Goal: Transaction & Acquisition: Purchase product/service

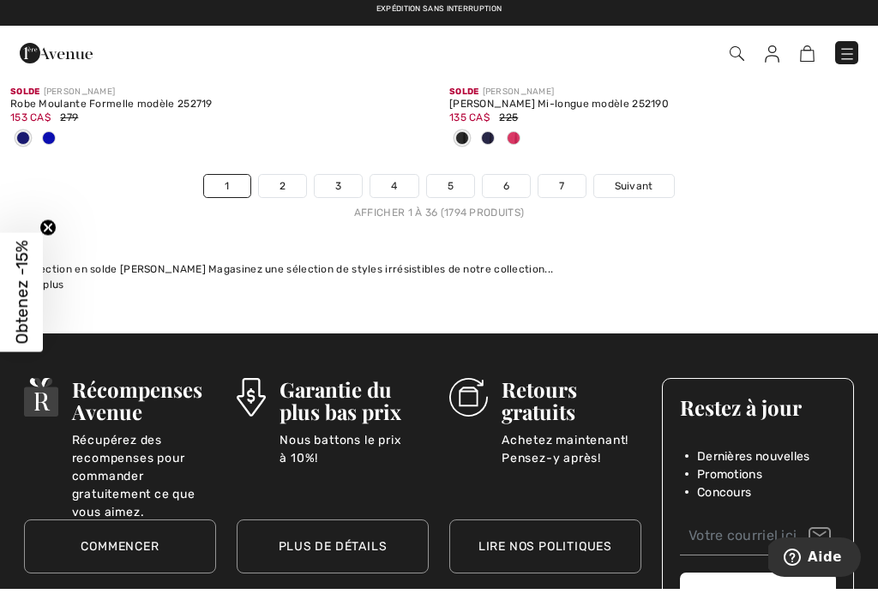
scroll to position [12979, 0]
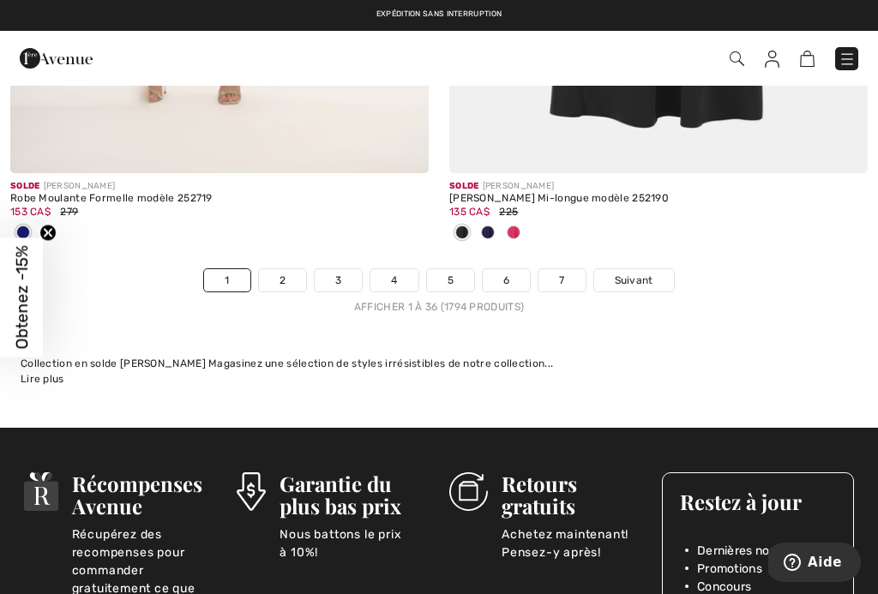
click at [568, 271] on link "7" at bounding box center [561, 280] width 46 height 22
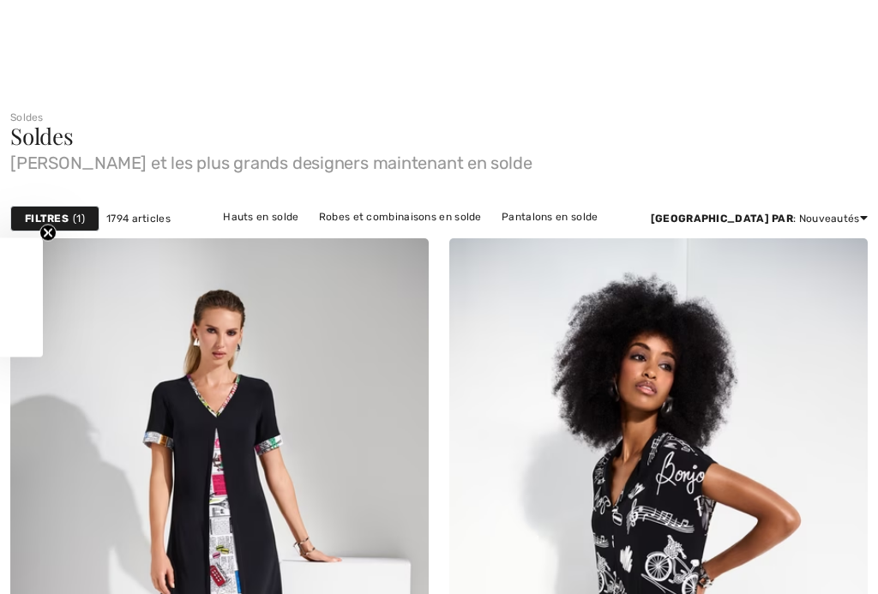
scroll to position [1656, 0]
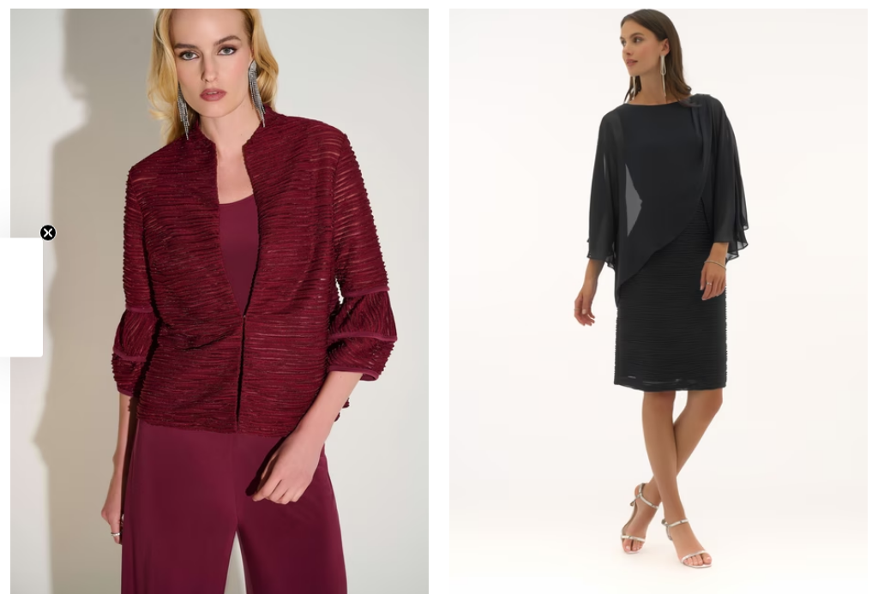
checkbox input "true"
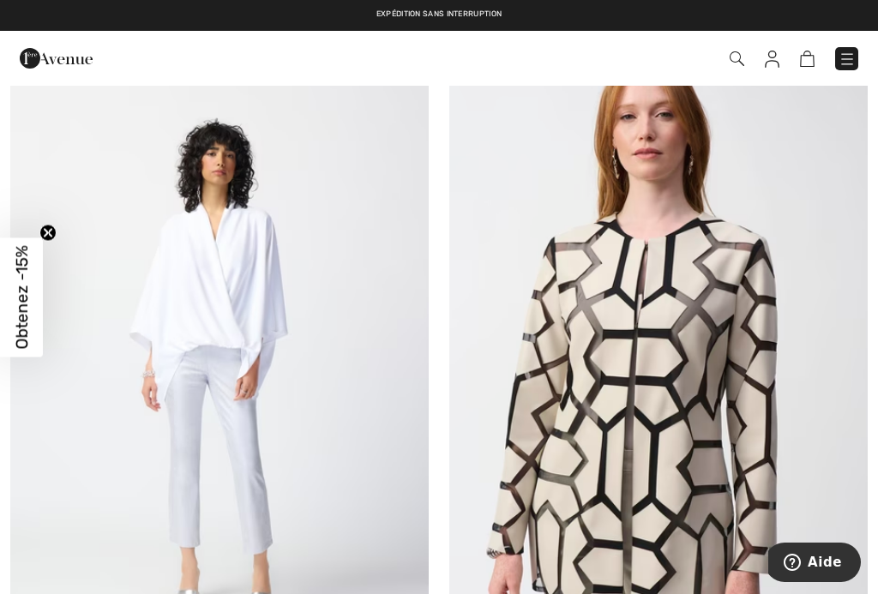
scroll to position [9118, 0]
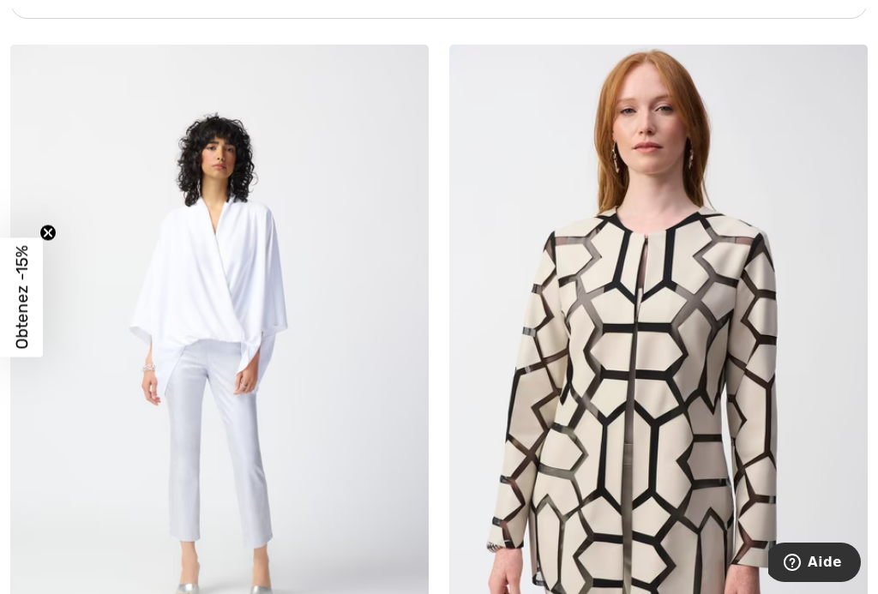
click at [686, 396] on img at bounding box center [658, 359] width 418 height 628
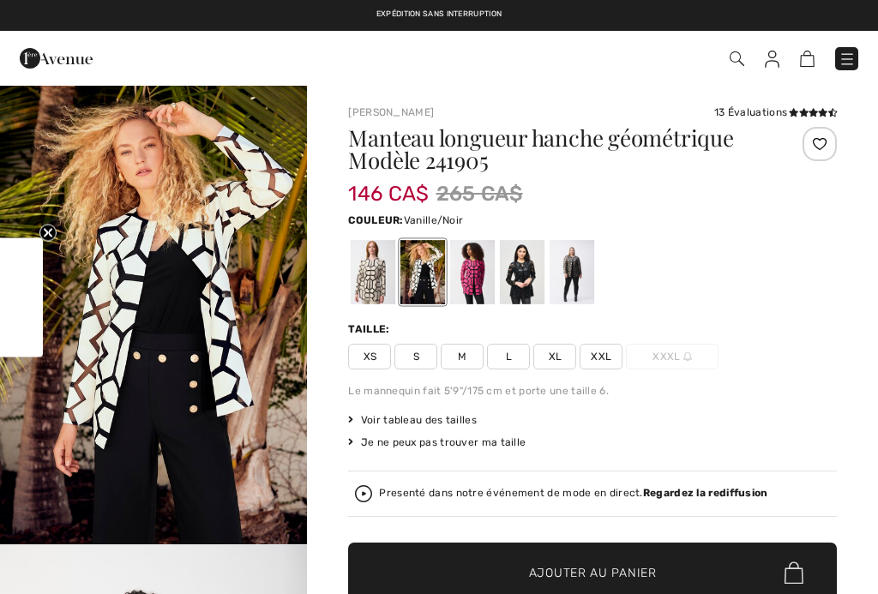
checkbox input "true"
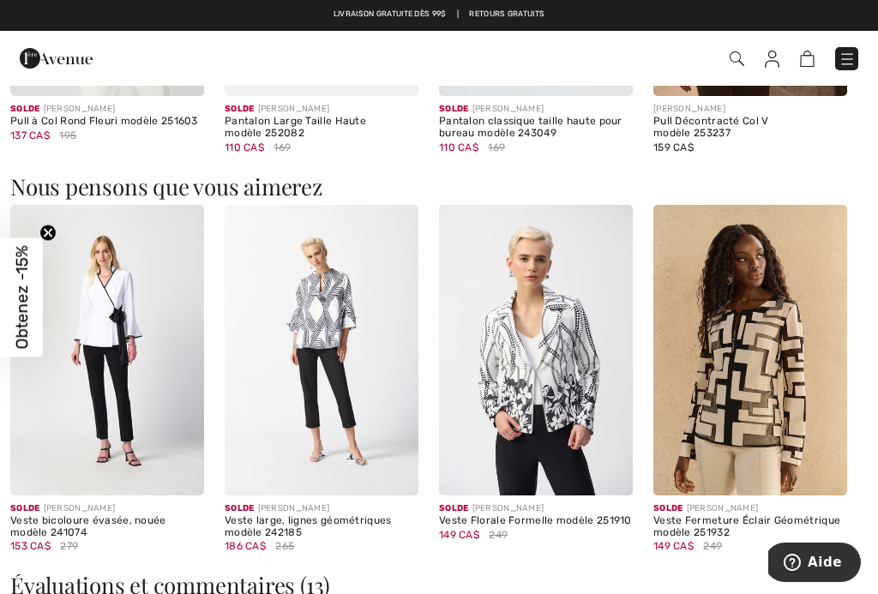
scroll to position [2859, 0]
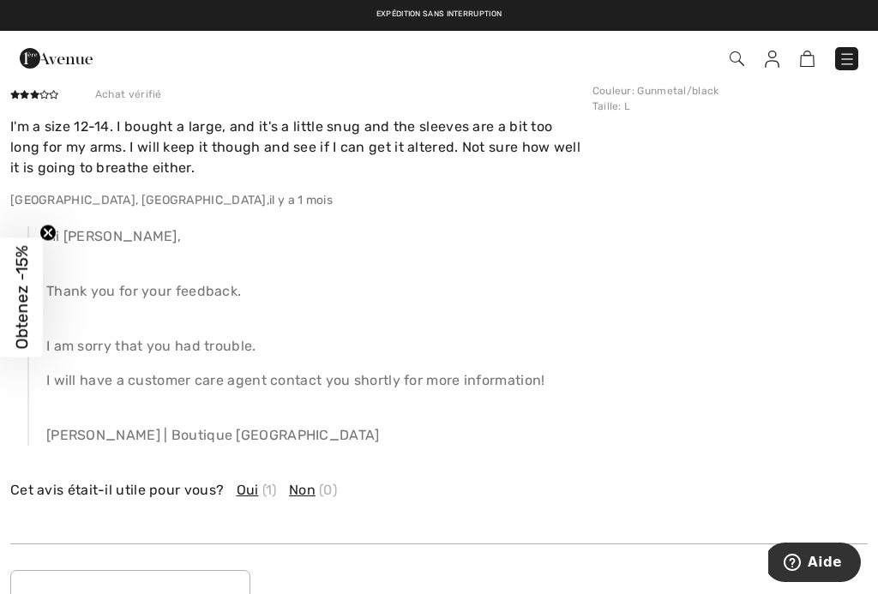
click at [538, 22] on div "Expédition sans interruption Livraison gratuite dès 99$ | Retours gratuits" at bounding box center [439, 15] width 878 height 31
click at [531, 33] on div "Commander" at bounding box center [439, 58] width 878 height 55
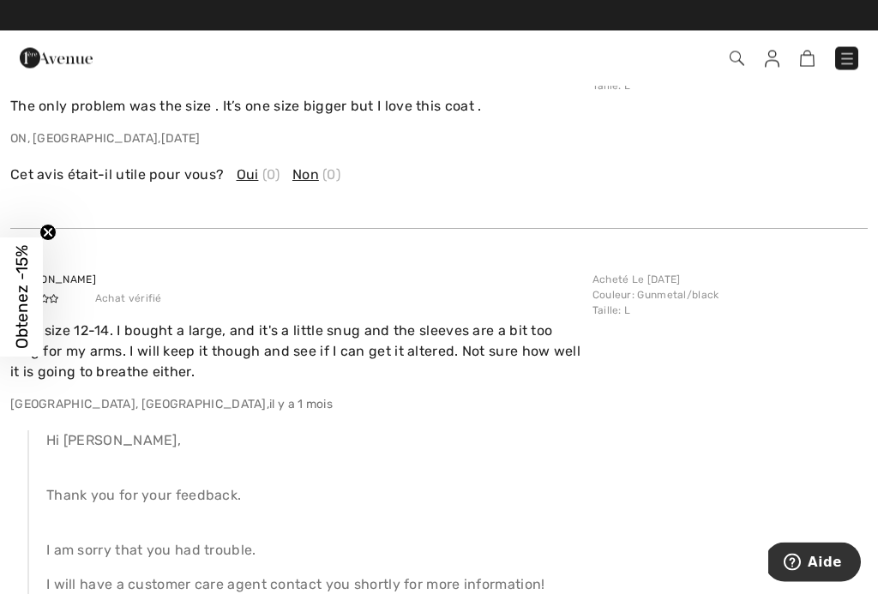
scroll to position [2656, 0]
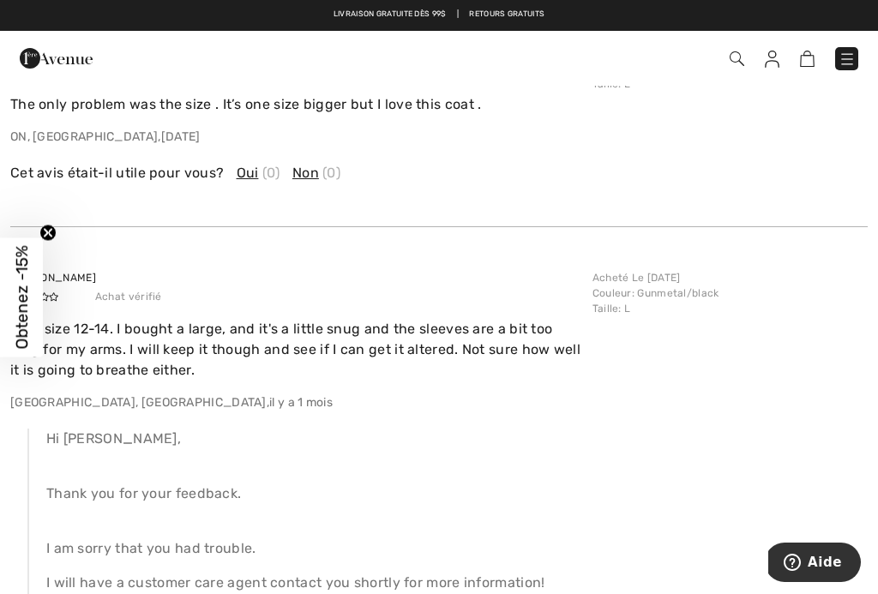
click at [583, 3] on div "Expédition sans interruption Livraison gratuite dès 99$ | Retours gratuits" at bounding box center [439, 15] width 878 height 31
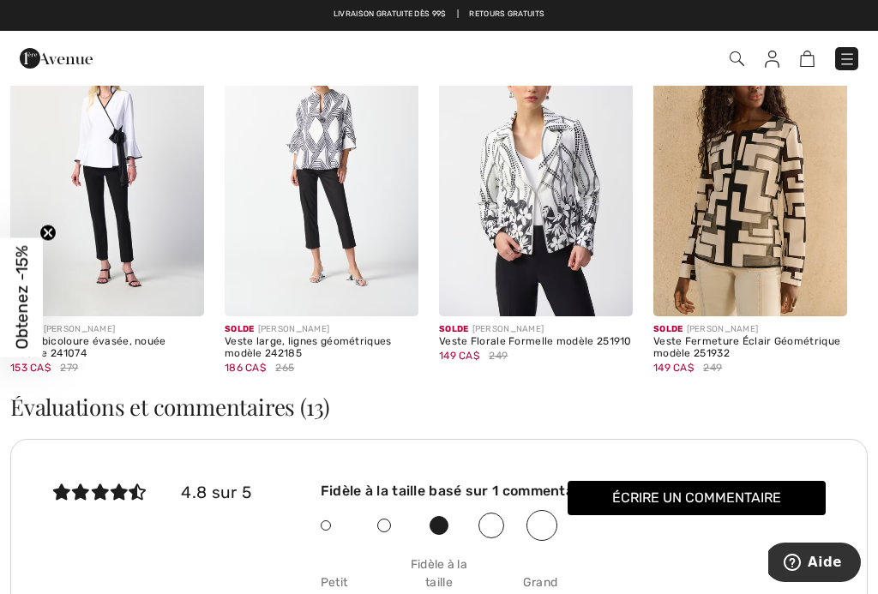
scroll to position [2028, 0]
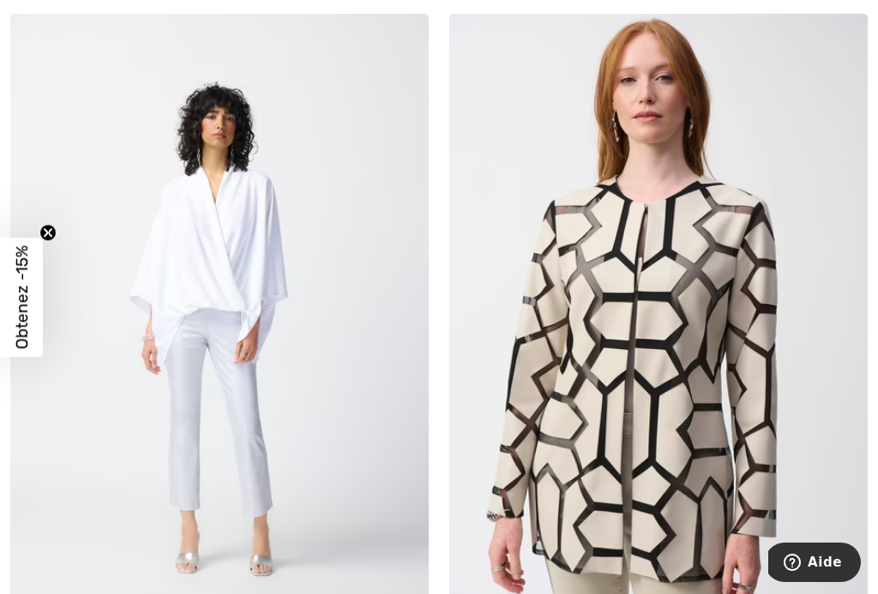
scroll to position [13772, 0]
